Goal: Task Accomplishment & Management: Complete application form

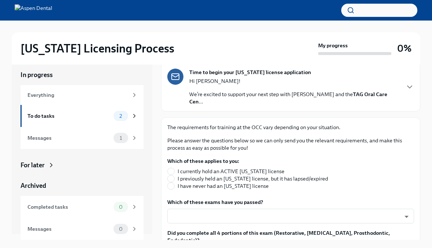
scroll to position [57, 0]
click at [171, 182] on input "I have never had an Illinois license" at bounding box center [171, 185] width 7 height 7
radio input "true"
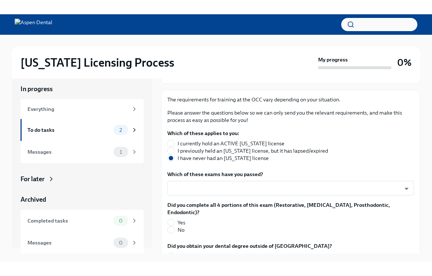
scroll to position [99, 0]
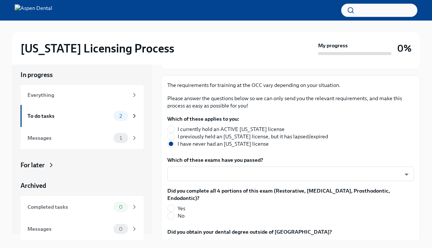
click at [405, 165] on body "Illinois Licensing Process My progress 0% In progress Everything To do tasks 2 …" at bounding box center [216, 130] width 432 height 260
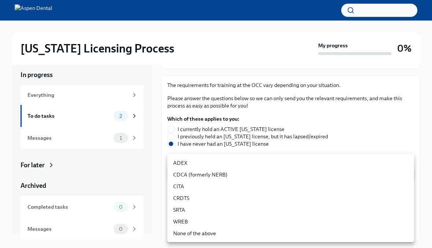
click at [174, 163] on li "ADEX" at bounding box center [291, 163] width 247 height 12
type input "pxo-W3vNi"
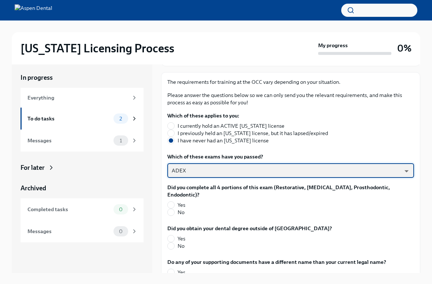
scroll to position [4, 0]
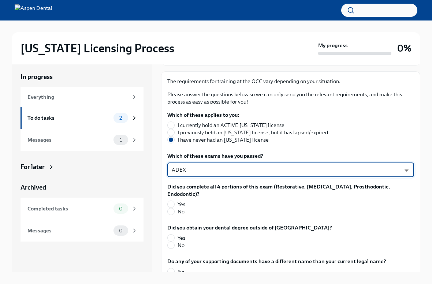
click at [172, 201] on input "Yes" at bounding box center [171, 204] width 7 height 7
radio input "true"
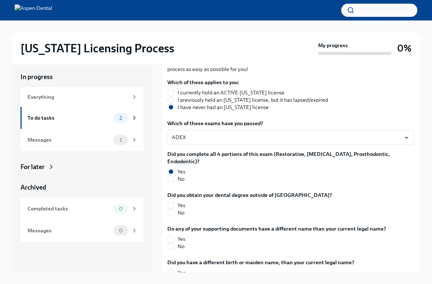
scroll to position [132, 0]
click at [171, 202] on input "Yes" at bounding box center [171, 205] width 7 height 7
radio input "true"
click at [170, 243] on input "No" at bounding box center [171, 246] width 7 height 7
radio input "true"
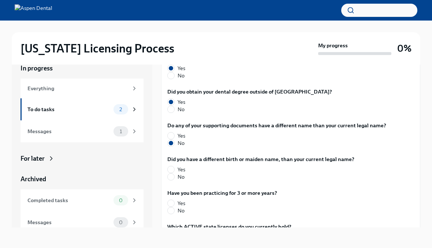
scroll to position [228, 0]
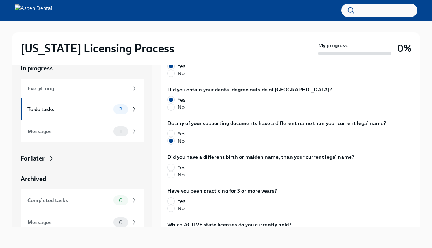
click at [170, 171] on input "No" at bounding box center [171, 174] width 7 height 7
radio input "true"
click at [171, 205] on input "No" at bounding box center [171, 208] width 7 height 7
radio input "true"
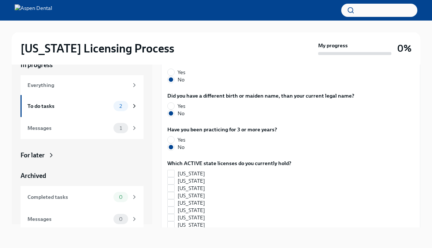
scroll to position [290, 0]
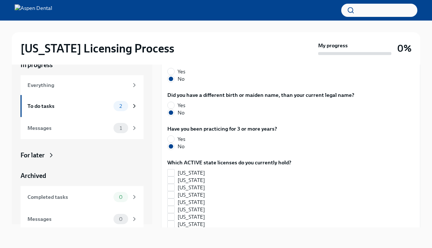
click at [171, 235] on input "Florida" at bounding box center [171, 238] width 7 height 7
checkbox input "true"
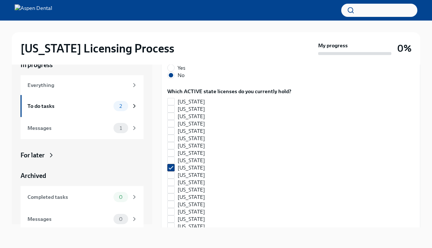
scroll to position [368, 0]
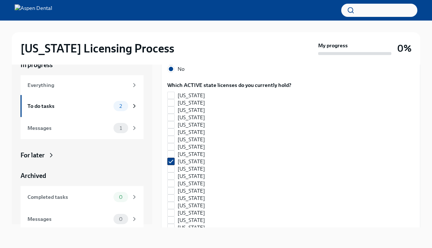
click at [170, 165] on input "[US_STATE]" at bounding box center [171, 168] width 7 height 7
checkbox input "true"
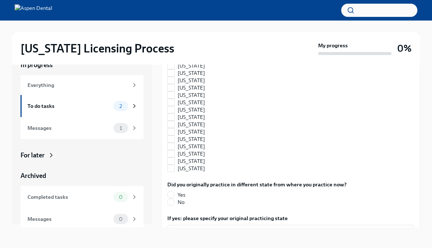
scroll to position [671, 0]
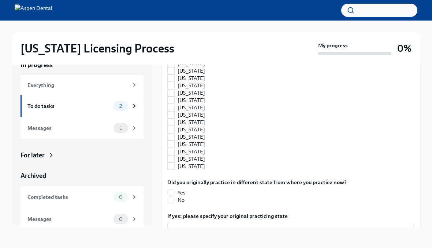
click at [170, 196] on input "No" at bounding box center [171, 199] width 7 height 7
radio input "true"
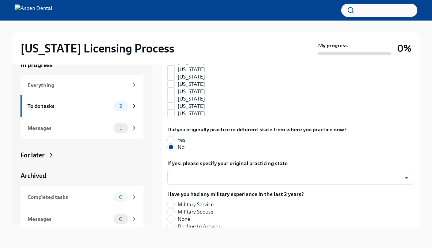
scroll to position [725, 0]
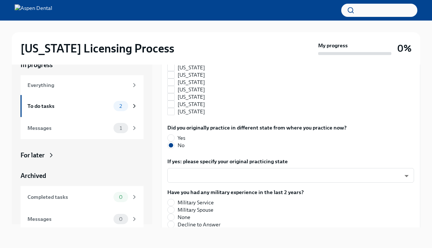
click at [171, 214] on input "None" at bounding box center [171, 217] width 7 height 7
radio input "true"
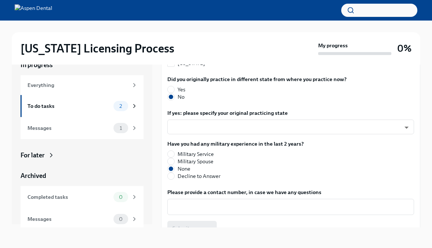
scroll to position [773, 0]
click at [176, 203] on textarea "Please provide a contact number, in case we have any questions" at bounding box center [291, 207] width 238 height 9
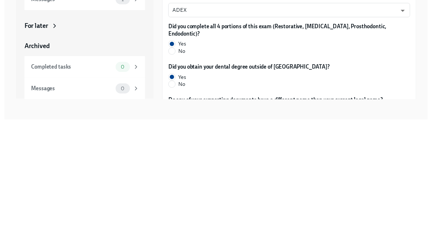
scroll to position [120, 0]
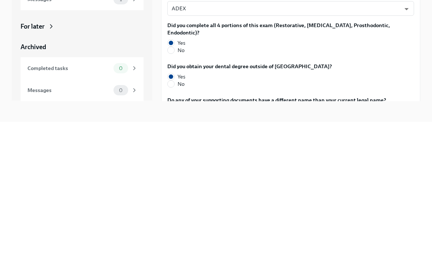
type textarea "7865414431"
click at [170, 212] on input "No" at bounding box center [171, 215] width 7 height 7
radio input "true"
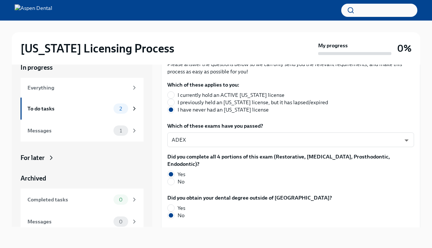
click at [172, 178] on input "No" at bounding box center [171, 181] width 7 height 7
radio input "true"
click at [172, 171] on input "Yes" at bounding box center [171, 174] width 7 height 7
radio input "true"
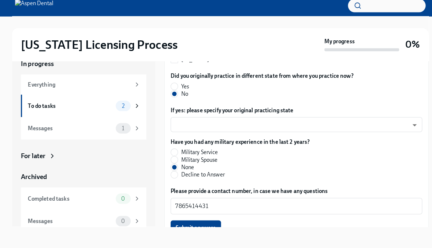
scroll to position [773, 0]
click at [175, 225] on span "Submit answers" at bounding box center [192, 228] width 39 height 7
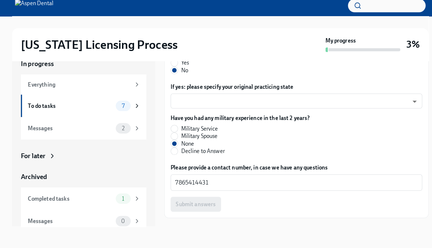
scroll to position [797, 0]
click at [176, 231] on span "Next task : Provide us with some extra info for the Illinois state application" at bounding box center [262, 234] width 192 height 7
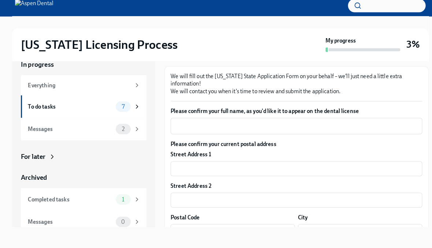
scroll to position [84, 0]
click at [183, 124] on textarea "Please confirm your full name, as you'd like it to appear on the dental license" at bounding box center [291, 128] width 238 height 9
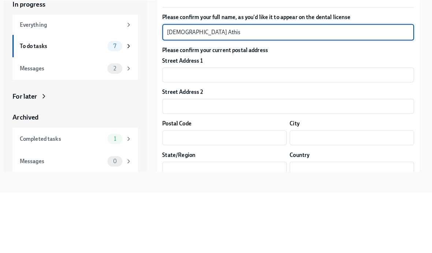
scroll to position [121, 0]
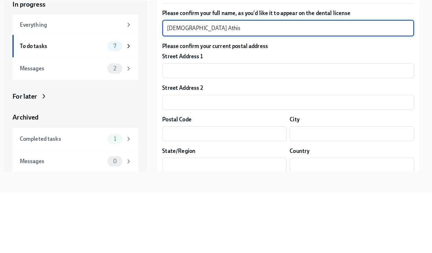
type textarea "[DEMOGRAPHIC_DATA] Athis"
click at [178, 126] on input "text" at bounding box center [291, 133] width 247 height 15
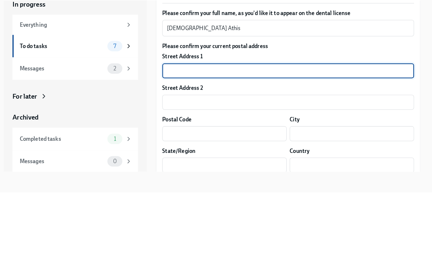
type input "[STREET_ADDRESS]"
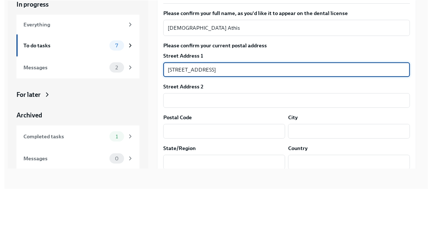
scroll to position [12, 0]
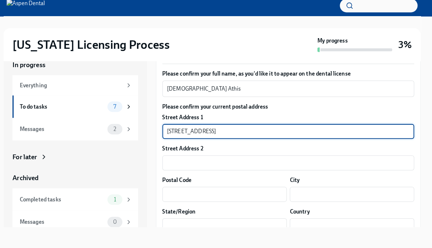
type input "Apt 140"
type input "31005"
type input "Bonaire"
type input "FLORIDA"
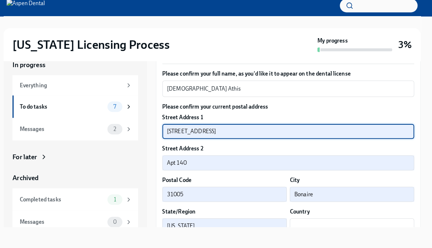
type input "US"
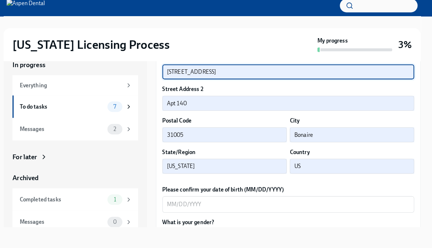
scroll to position [184, 0]
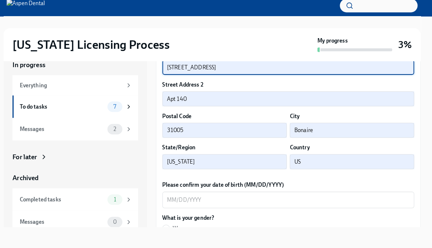
click at [196, 156] on input "FLORIDA" at bounding box center [229, 163] width 122 height 15
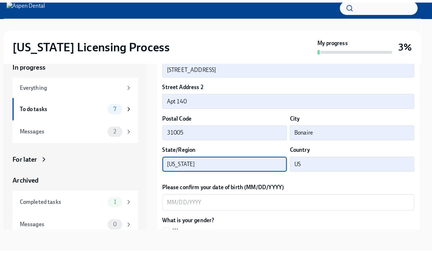
scroll to position [12, 0]
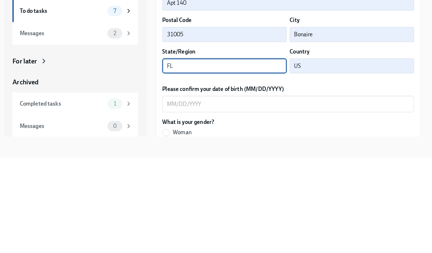
type input "F"
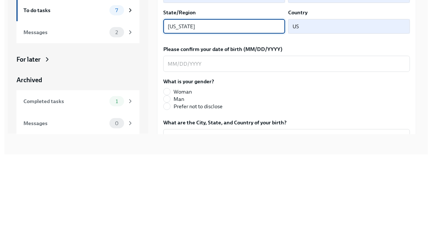
scroll to position [229, 0]
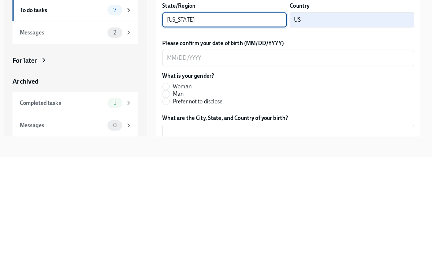
type input "[US_STATE]"
click at [172, 151] on textarea "Please confirm your date of birth (MM/DD/YYYY)" at bounding box center [291, 155] width 238 height 9
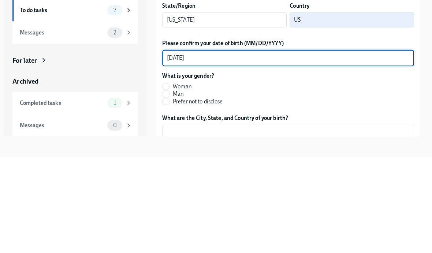
type textarea "[DATE]"
click at [168, 180] on input "Woman" at bounding box center [171, 183] width 7 height 7
radio input "true"
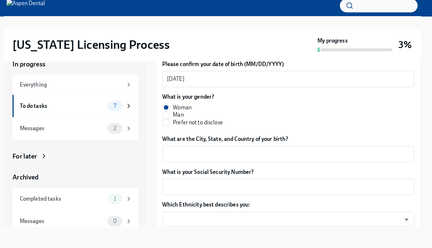
scroll to position [305, 0]
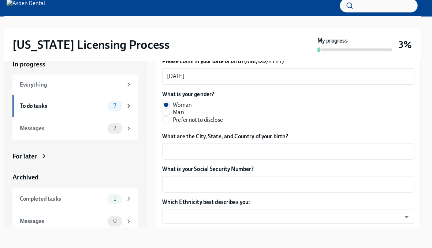
click at [172, 148] on textarea "What are the City, State, and Country of your birth?" at bounding box center [291, 152] width 238 height 9
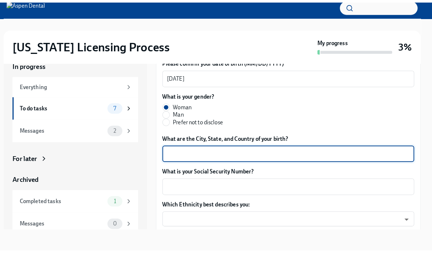
scroll to position [12, 0]
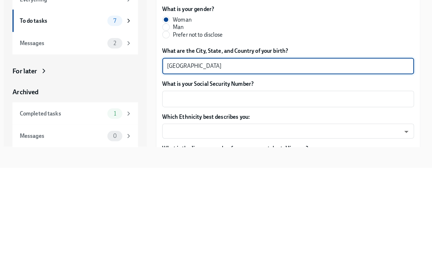
type textarea "[GEOGRAPHIC_DATA]"
click at [172, 181] on textarea "What is your Social Security Number?" at bounding box center [291, 185] width 238 height 9
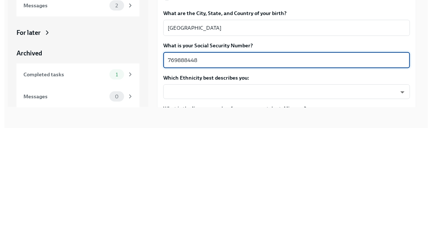
scroll to position [12, 0]
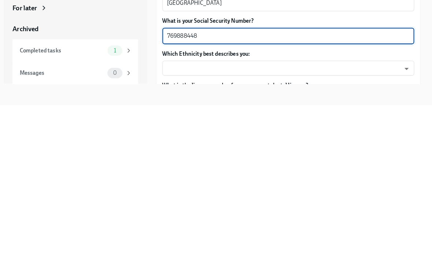
type textarea "769888448"
click at [172, 60] on body "Illinois Licensing Process My progress 3% In progress Everything To do tasks 7 …" at bounding box center [216, 120] width 432 height 265
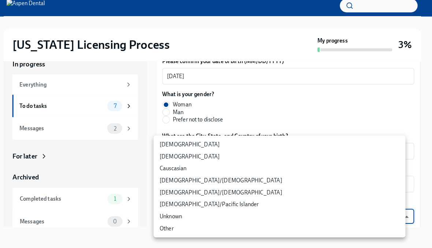
click at [162, 142] on li "[DEMOGRAPHIC_DATA]" at bounding box center [282, 146] width 247 height 12
type input "TlxW_0a7i"
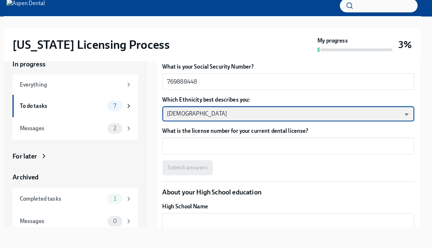
scroll to position [406, 0]
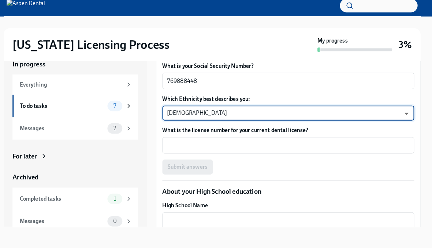
click at [172, 143] on textarea "What is the license number for your current dental license?" at bounding box center [291, 147] width 238 height 9
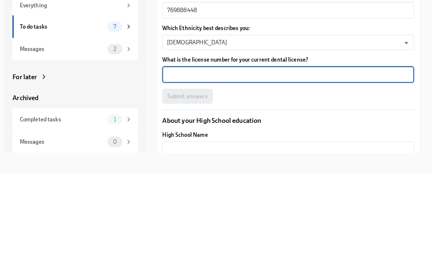
scroll to position [396, 0]
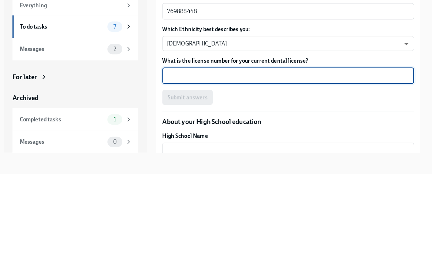
click at [175, 152] on textarea "What is the license number for your current dental license?" at bounding box center [291, 156] width 238 height 9
type textarea "DN123932"
click at [173, 174] on span "Submit answers" at bounding box center [192, 177] width 39 height 7
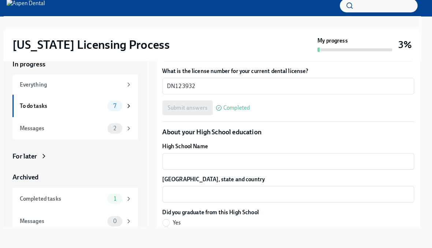
scroll to position [463, 0]
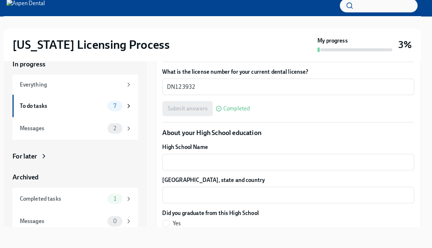
click at [172, 159] on textarea "High School Name" at bounding box center [291, 163] width 238 height 9
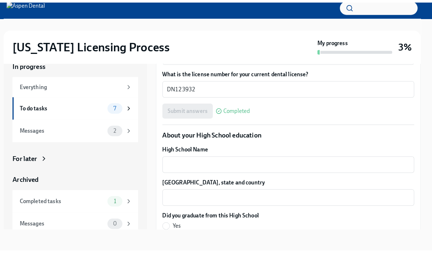
scroll to position [12, 0]
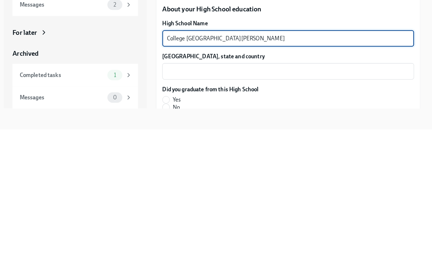
type textarea "College [GEOGRAPHIC_DATA][PERSON_NAME]"
click at [177, 192] on textarea "[GEOGRAPHIC_DATA], state and country" at bounding box center [291, 196] width 238 height 9
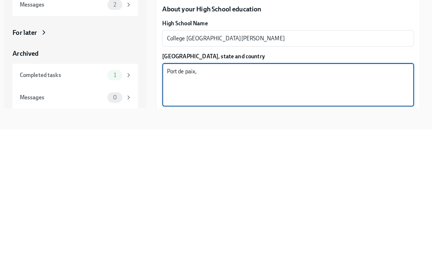
click at [205, 192] on textarea "Port de paix," at bounding box center [291, 209] width 238 height 35
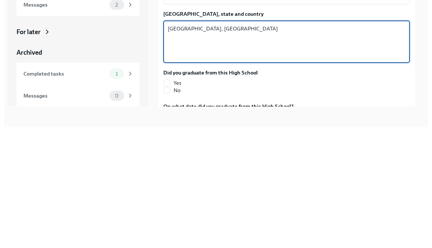
scroll to position [504, 0]
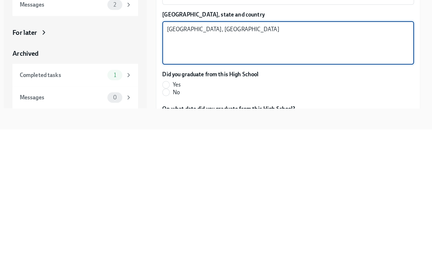
click at [172, 151] on textarea "[GEOGRAPHIC_DATA], [GEOGRAPHIC_DATA]" at bounding box center [291, 168] width 238 height 35
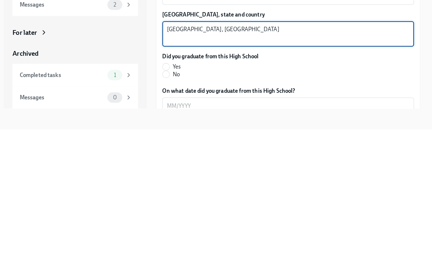
type textarea "[GEOGRAPHIC_DATA], [GEOGRAPHIC_DATA]"
click at [168, 188] on input "Yes" at bounding box center [171, 191] width 7 height 7
radio input "true"
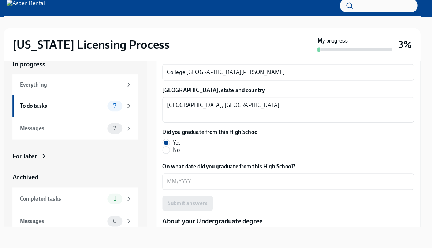
scroll to position [552, 0]
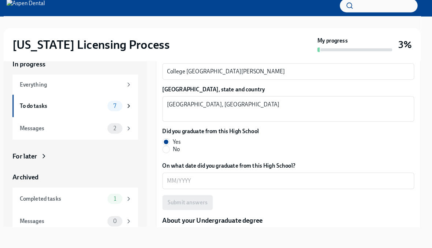
click at [172, 177] on textarea "On what date did you graduate from this High School?" at bounding box center [291, 181] width 238 height 9
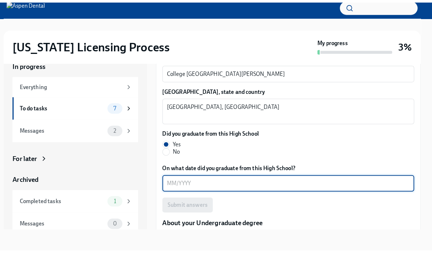
scroll to position [12, 0]
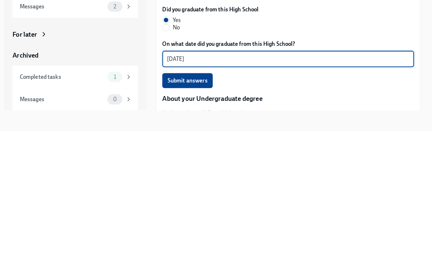
type textarea "[DATE]"
click at [173, 200] on span "Submit answers" at bounding box center [192, 203] width 39 height 7
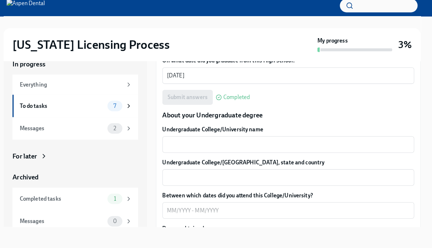
scroll to position [654, 0]
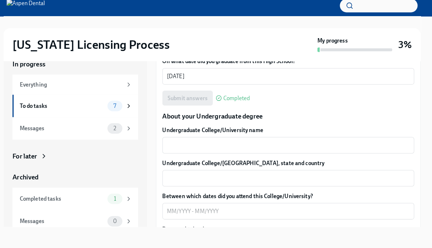
click at [173, 143] on textarea "Undergraduate College/University name" at bounding box center [291, 147] width 238 height 9
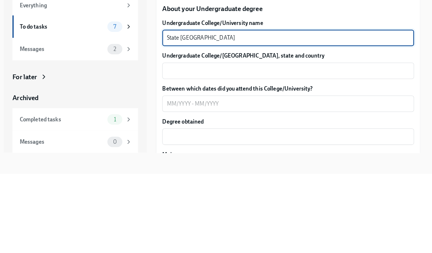
scroll to position [682, 0]
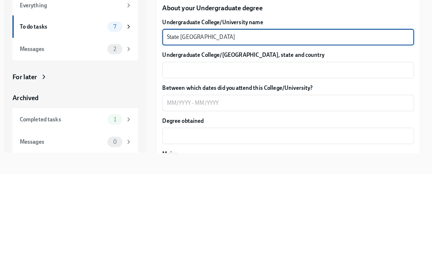
type textarea "State [GEOGRAPHIC_DATA]"
click at [172, 147] on textarea "Undergraduate College/[GEOGRAPHIC_DATA], state and country" at bounding box center [291, 151] width 238 height 9
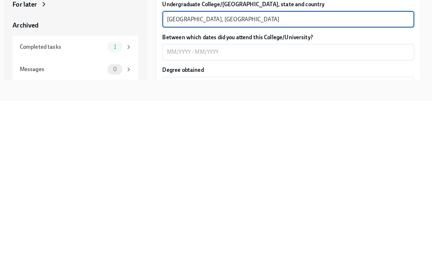
scroll to position [660, 0]
type textarea "[GEOGRAPHIC_DATA], [GEOGRAPHIC_DATA]"
click at [172, 201] on textarea "Between which dates did you attend this College/University?" at bounding box center [291, 205] width 238 height 9
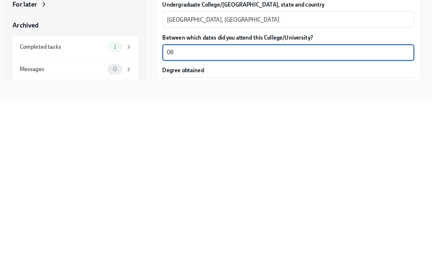
type textarea "0"
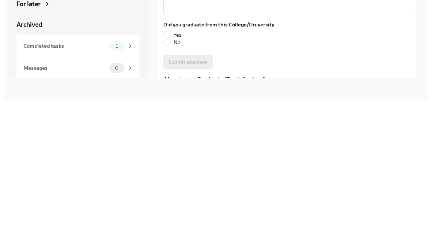
scroll to position [770, 0]
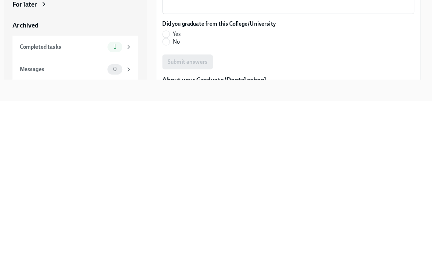
type textarea "10/2020"
click at [168, 184] on input "Yes" at bounding box center [171, 187] width 7 height 7
radio input "true"
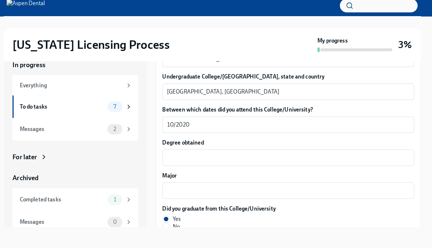
scroll to position [738, 0]
click at [196, 123] on textarea "10/2020" at bounding box center [291, 127] width 238 height 9
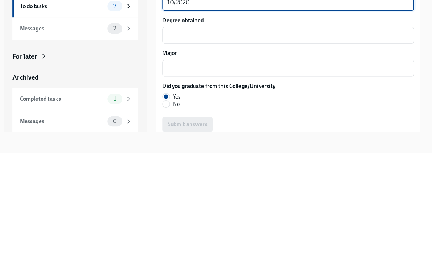
scroll to position [755, 0]
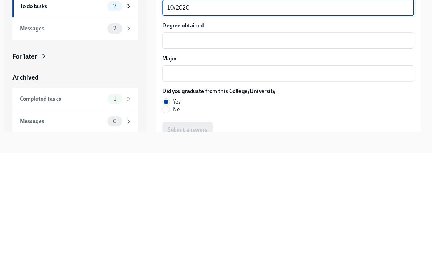
type textarea "10/2020"
click at [172, 171] on textarea "Major" at bounding box center [291, 175] width 238 height 9
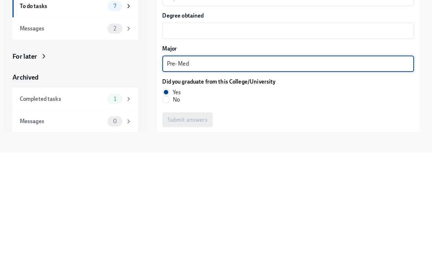
scroll to position [763, 0]
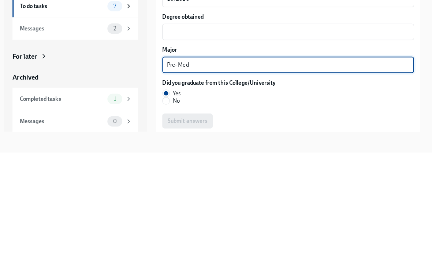
type textarea "Pre- Med"
click at [172, 130] on textarea "Degree obtained" at bounding box center [291, 134] width 238 height 9
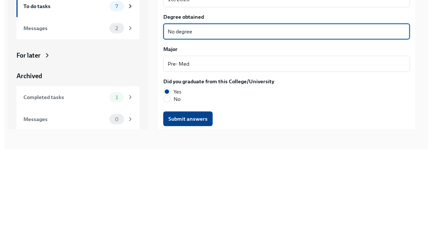
scroll to position [12, 0]
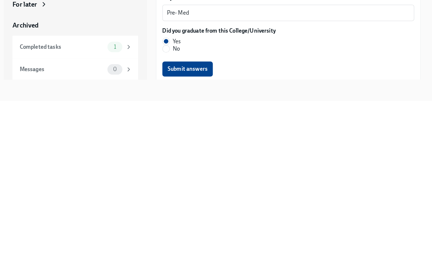
type textarea "No degree"
click at [169, 214] on button "Submit answers" at bounding box center [192, 221] width 49 height 15
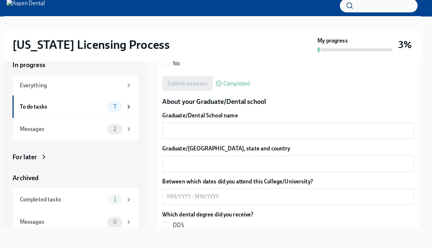
scroll to position [898, 0]
click at [172, 129] on textarea "Graduate/Dental School name" at bounding box center [291, 133] width 238 height 9
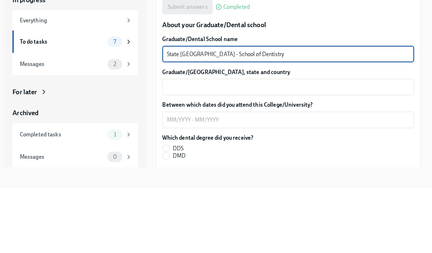
scroll to position [912, 0]
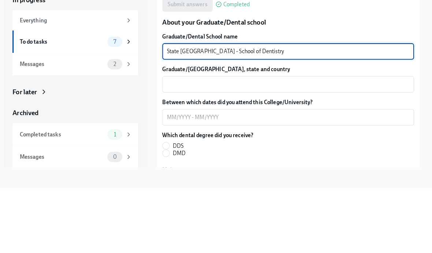
type textarea "State [GEOGRAPHIC_DATA] - School of Dentistry"
click at [172, 147] on textarea "Graduate/[GEOGRAPHIC_DATA], state and country" at bounding box center [291, 151] width 238 height 9
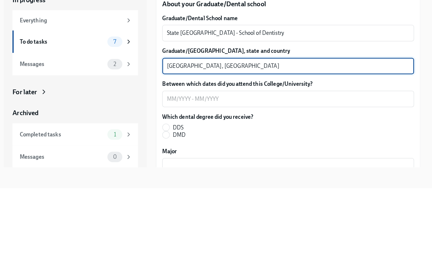
scroll to position [957, 0]
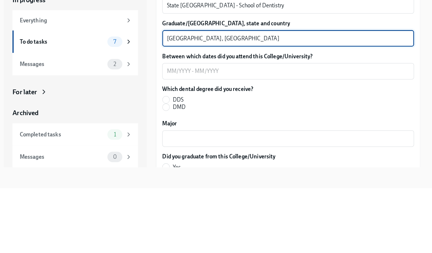
type textarea "[GEOGRAPHIC_DATA], [GEOGRAPHIC_DATA]"
click at [172, 134] on textarea "Between which dates did you attend this College/University?" at bounding box center [291, 138] width 238 height 9
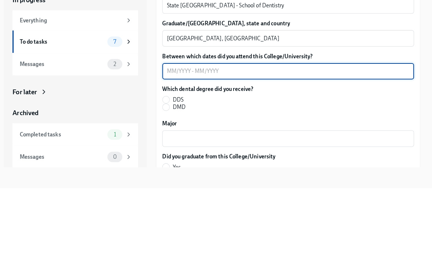
type textarea "2"
type textarea "A"
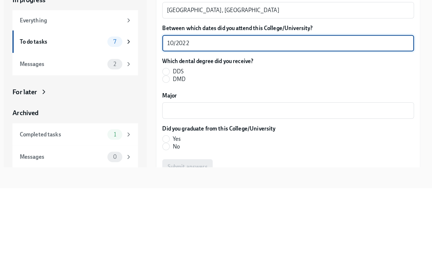
scroll to position [984, 0]
click at [185, 107] on textarea "10/2022 - 08/200" at bounding box center [291, 111] width 238 height 9
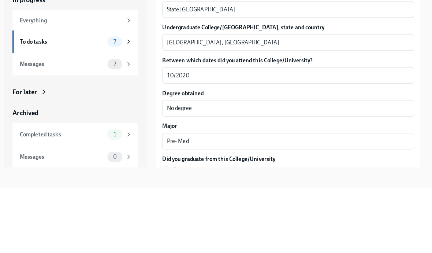
scroll to position [725, 0]
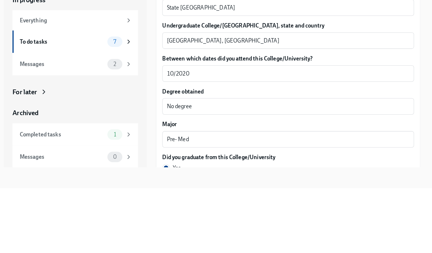
type textarea "10/2002 08/200"
click at [183, 136] on textarea "10/2020" at bounding box center [291, 140] width 238 height 9
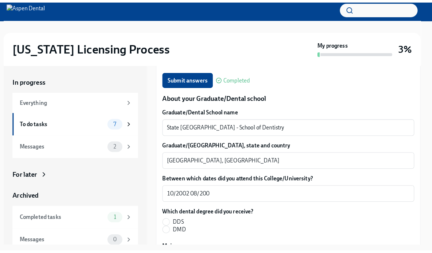
scroll to position [922, 0]
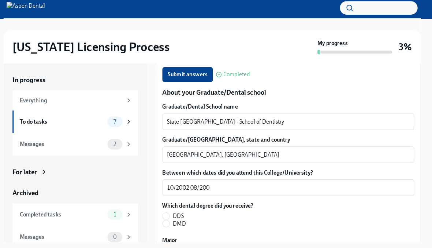
type textarea "10/2000"
click at [168, 211] on input "DDS" at bounding box center [171, 214] width 7 height 7
radio input "true"
click at [209, 182] on textarea "10/2002 08/200" at bounding box center [291, 186] width 238 height 9
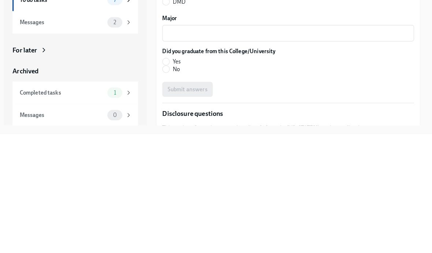
scroll to position [1016, 0]
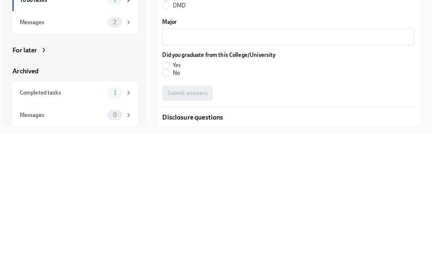
type textarea "10/2002 08/2008"
click at [299, 154] on textarea "Major" at bounding box center [291, 158] width 238 height 9
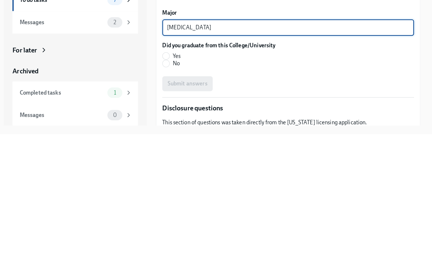
scroll to position [1026, 0]
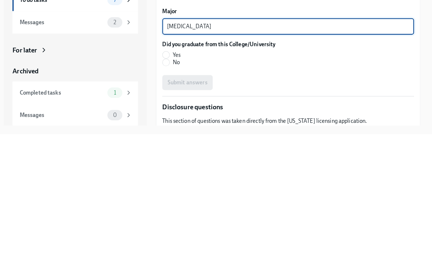
type textarea "[MEDICAL_DATA]"
click at [168, 172] on input "Yes" at bounding box center [171, 175] width 7 height 7
radio input "true"
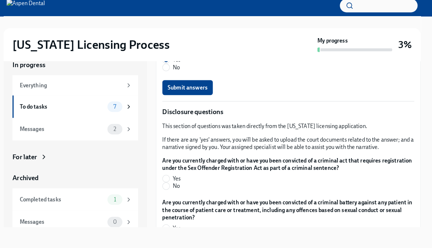
scroll to position [1127, 0]
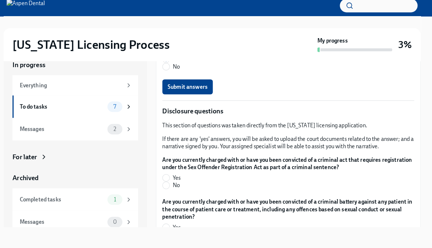
click at [173, 86] on span "Submit answers" at bounding box center [192, 89] width 39 height 7
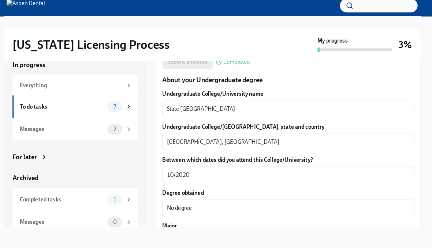
scroll to position [690, 0]
click at [194, 171] on textarea "10/2020" at bounding box center [291, 175] width 238 height 9
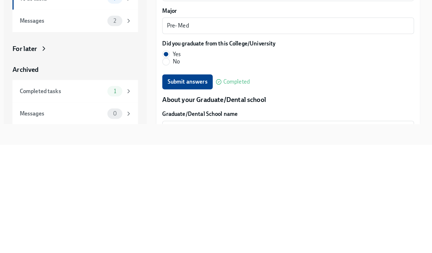
scroll to position [796, 0]
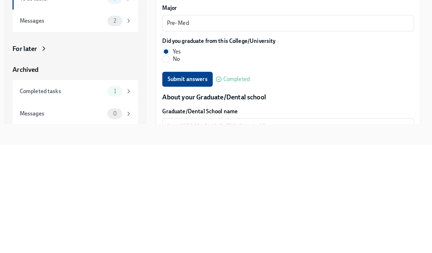
type textarea "10/2000"
click at [173, 185] on span "Submit answers" at bounding box center [192, 188] width 39 height 7
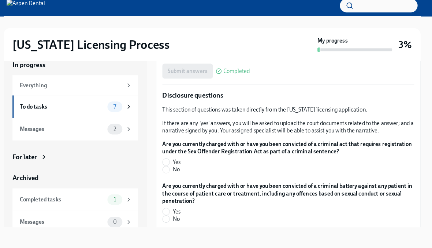
scroll to position [1151, 0]
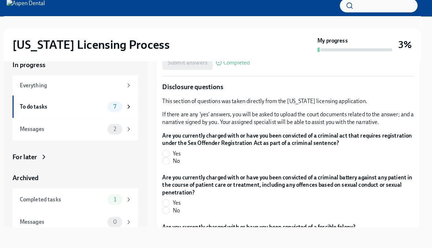
click at [168, 159] on input "No" at bounding box center [171, 162] width 7 height 7
radio input "true"
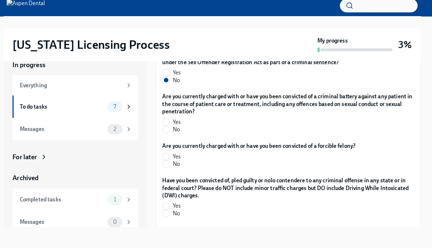
scroll to position [1233, 0]
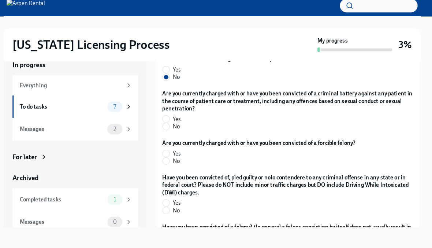
click at [168, 125] on input "No" at bounding box center [171, 128] width 7 height 7
radio input "true"
click at [168, 159] on input "No" at bounding box center [171, 162] width 7 height 7
radio input "true"
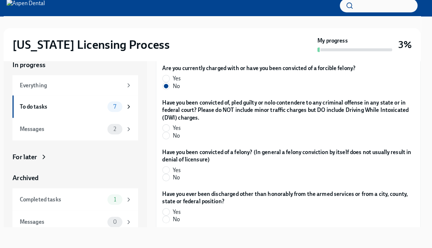
scroll to position [1308, 0]
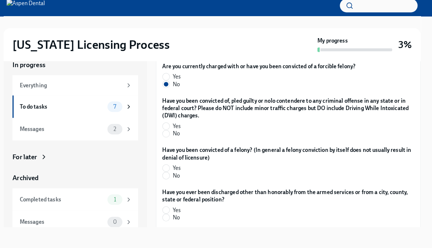
click at [168, 132] on input "No" at bounding box center [171, 135] width 7 height 7
radio input "true"
click at [168, 173] on input "No" at bounding box center [171, 176] width 7 height 7
radio input "true"
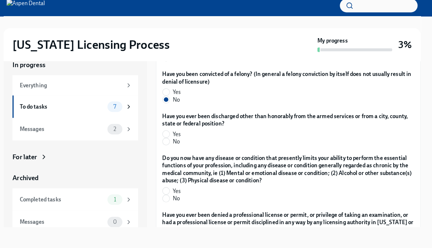
scroll to position [1388, 0]
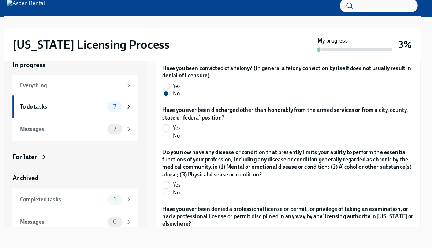
click at [168, 134] on input "No" at bounding box center [171, 137] width 7 height 7
radio input "true"
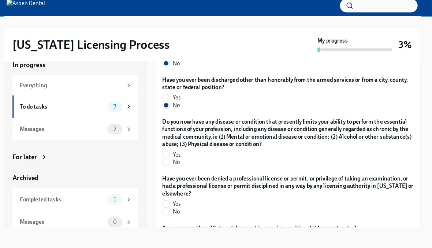
scroll to position [1418, 0]
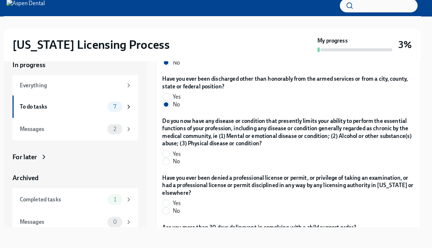
click at [168, 159] on input "No" at bounding box center [171, 162] width 7 height 7
radio input "true"
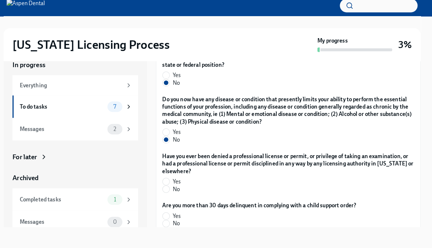
scroll to position [1446, 0]
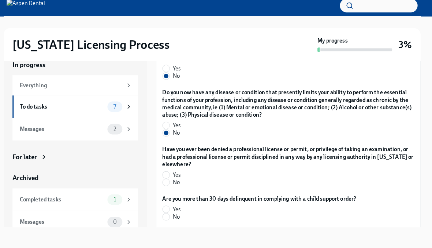
click at [168, 180] on input "No" at bounding box center [171, 183] width 7 height 7
radio input "true"
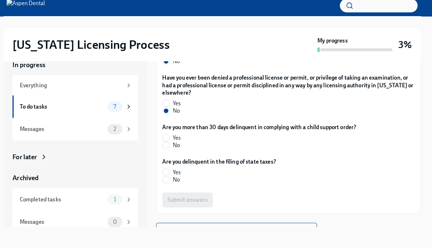
scroll to position [1517, 0]
click at [168, 143] on input "No" at bounding box center [171, 146] width 7 height 7
radio input "true"
click at [168, 177] on input "No" at bounding box center [171, 180] width 7 height 7
radio input "true"
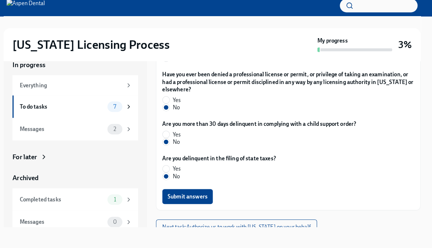
scroll to position [1519, 0]
click at [187, 190] on button "Submit answers" at bounding box center [192, 197] width 49 height 15
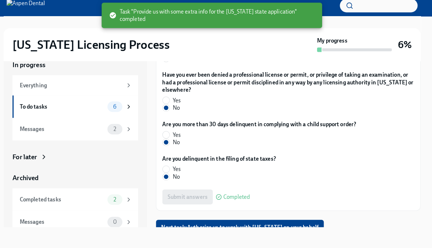
click at [182, 220] on button "Next task : Authorize us to work with Illinois on your behalf" at bounding box center [243, 227] width 165 height 15
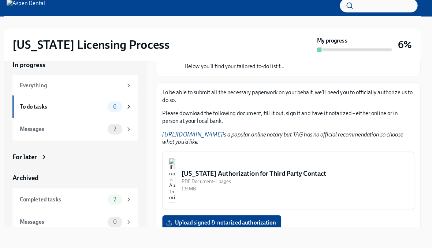
scroll to position [58, 0]
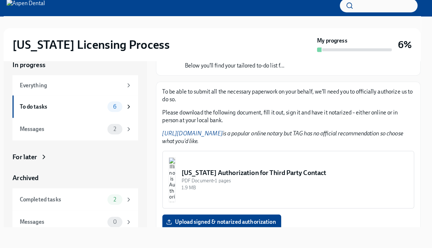
click at [180, 133] on link "https://www.notarize.com/" at bounding box center [197, 135] width 59 height 7
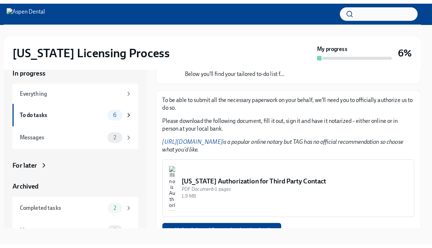
scroll to position [12, 0]
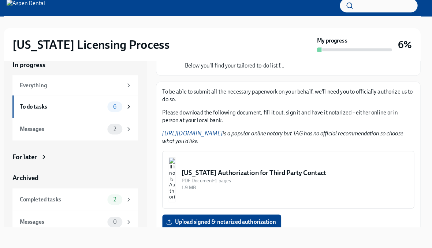
click at [180, 178] on img "button" at bounding box center [177, 181] width 7 height 44
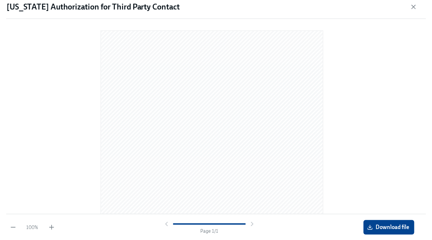
scroll to position [0, 0]
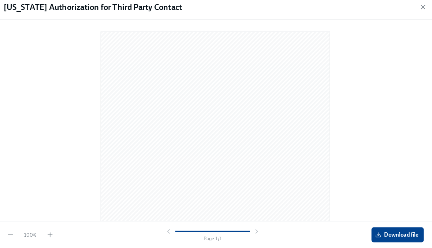
click at [391, 231] on span "Download file" at bounding box center [395, 234] width 41 height 7
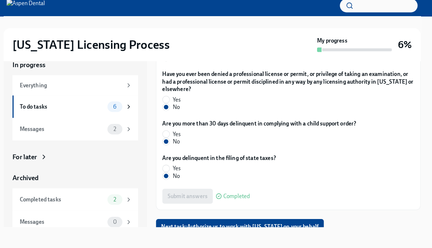
scroll to position [1519, 0]
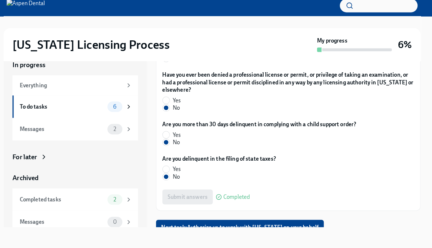
click at [161, 220] on button "Next task : Authorize us to work with Illinois on your behalf" at bounding box center [243, 227] width 165 height 15
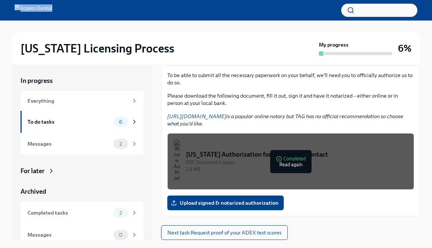
scroll to position [90, 0]
click at [173, 231] on span "Next task : Request proof of your ADEX test scores" at bounding box center [225, 232] width 114 height 7
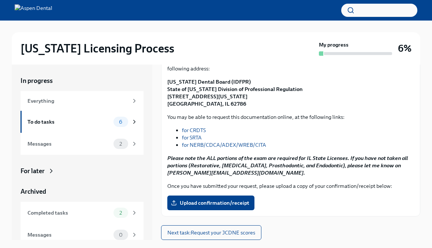
scroll to position [104, 0]
click at [211, 232] on span "Next task : Request your JCDNE scores" at bounding box center [212, 232] width 88 height 7
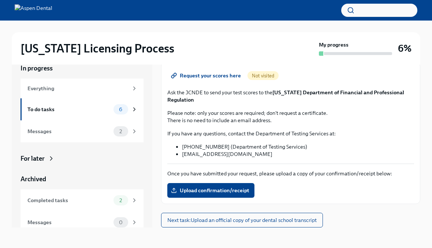
click at [35, 134] on div "Messages" at bounding box center [68, 131] width 83 height 8
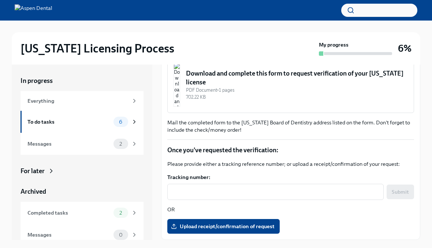
scroll to position [129, 0]
click at [188, 227] on span "Upload receipt/confirmation of request" at bounding box center [224, 225] width 102 height 7
click at [0, 0] on input "Upload receipt/confirmation of request" at bounding box center [0, 0] width 0 height 0
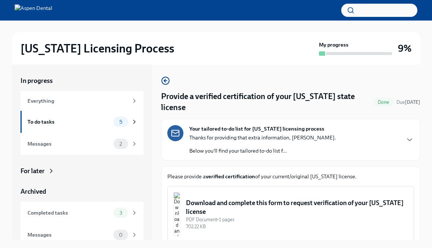
scroll to position [0, 0]
click at [162, 79] on circle "button" at bounding box center [165, 80] width 7 height 7
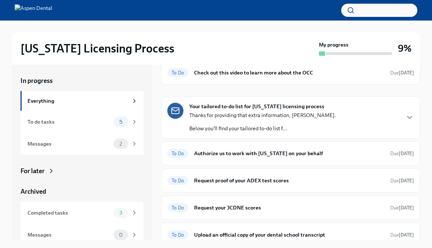
scroll to position [82, 0]
click at [206, 231] on h6 "Upload an official copy of your dental school transcript" at bounding box center [289, 235] width 191 height 8
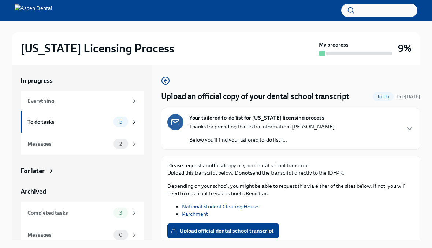
click at [189, 203] on link "National Student Clearing House" at bounding box center [220, 206] width 77 height 7
click at [185, 214] on link "Parchment" at bounding box center [195, 213] width 26 height 7
click at [182, 215] on li "Parchment" at bounding box center [298, 213] width 232 height 7
click at [196, 211] on link "Parchment" at bounding box center [195, 213] width 26 height 7
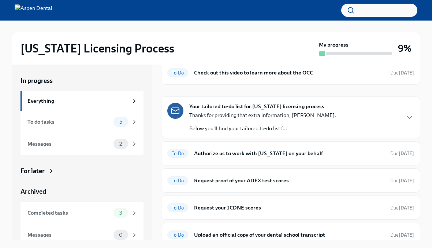
scroll to position [82, 0]
click at [186, 232] on span "To Do" at bounding box center [178, 234] width 21 height 5
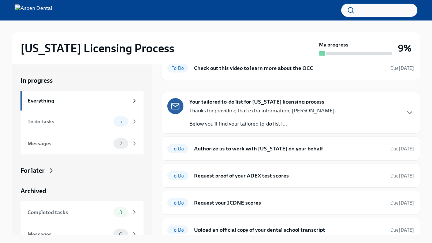
scroll to position [86, 0]
click at [377, 172] on h6 "Request proof of your ADEX test scores" at bounding box center [289, 176] width 191 height 8
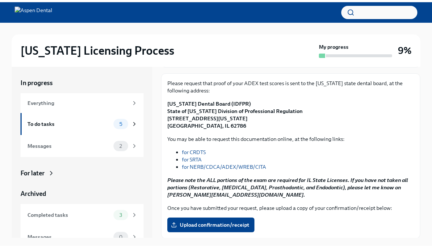
scroll to position [84, 0]
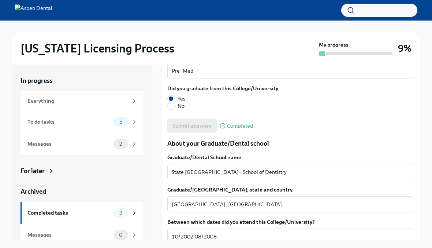
scroll to position [872, 0]
